Goal: Task Accomplishment & Management: Manage account settings

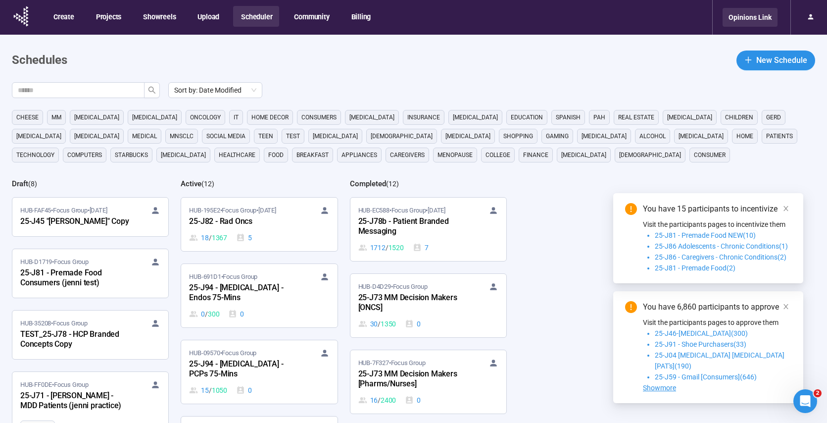
click at [757, 15] on div "Opinions Link" at bounding box center [750, 17] width 55 height 19
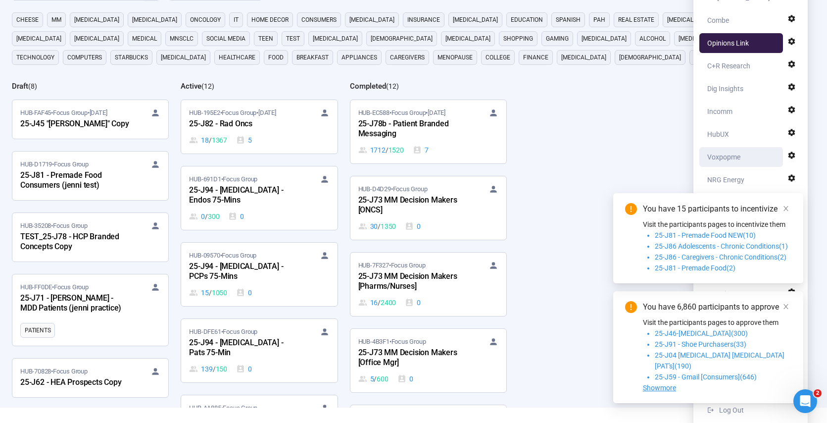
scroll to position [101, 0]
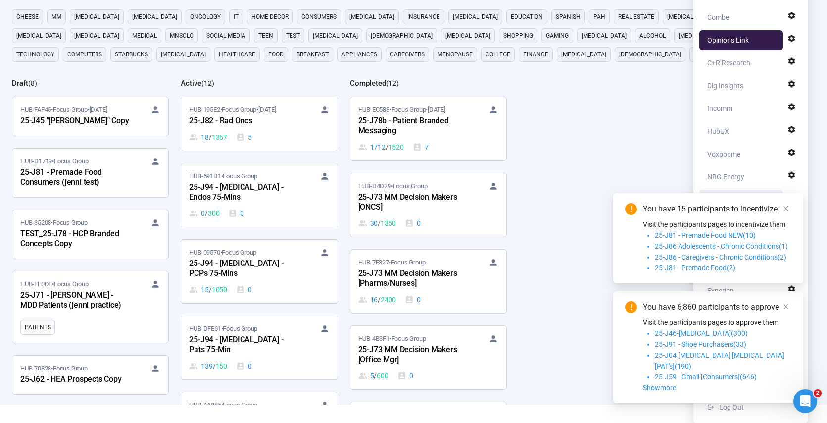
click at [740, 199] on div "ActBlue" at bounding box center [744, 200] width 73 height 20
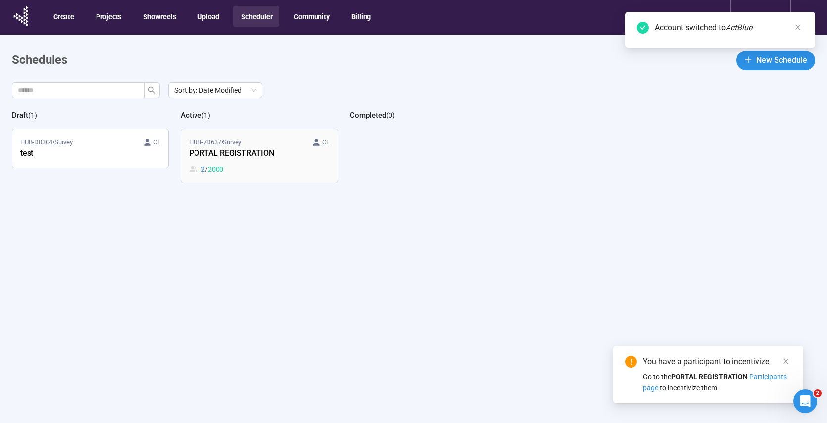
click at [258, 172] on div "2 / 2000" at bounding box center [259, 169] width 140 height 11
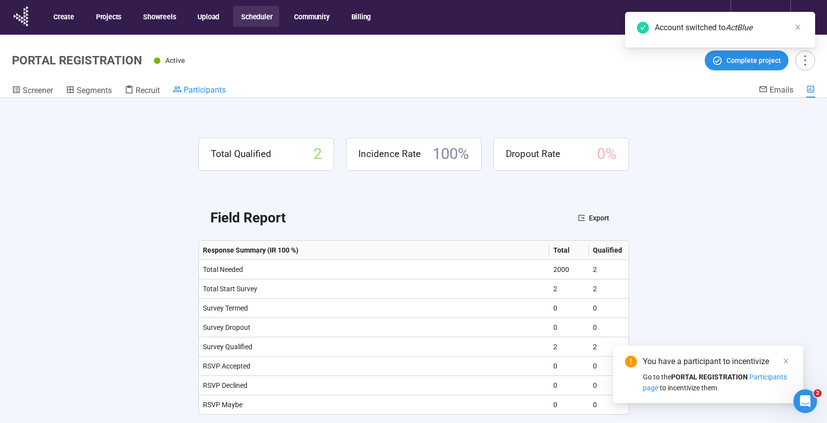
click at [186, 90] on span "Participants" at bounding box center [205, 89] width 42 height 9
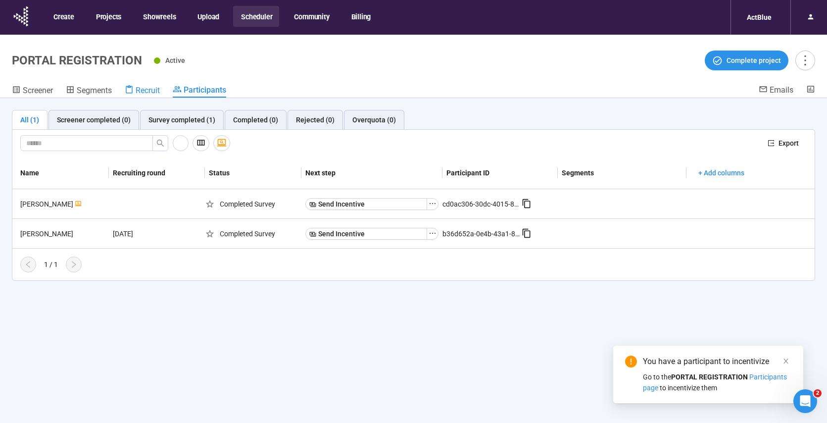
click at [151, 92] on span "Recruit" at bounding box center [148, 90] width 24 height 9
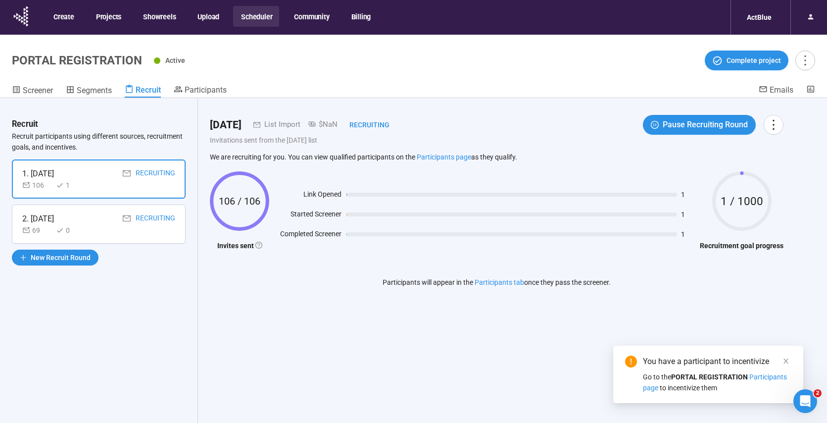
click at [102, 180] on div "106 1" at bounding box center [98, 185] width 153 height 11
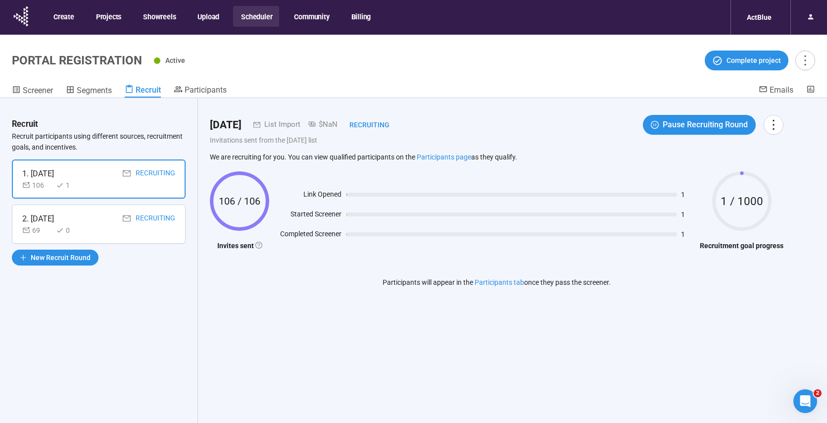
click at [96, 227] on div "69 0" at bounding box center [98, 230] width 153 height 11
